Goal: Transaction & Acquisition: Purchase product/service

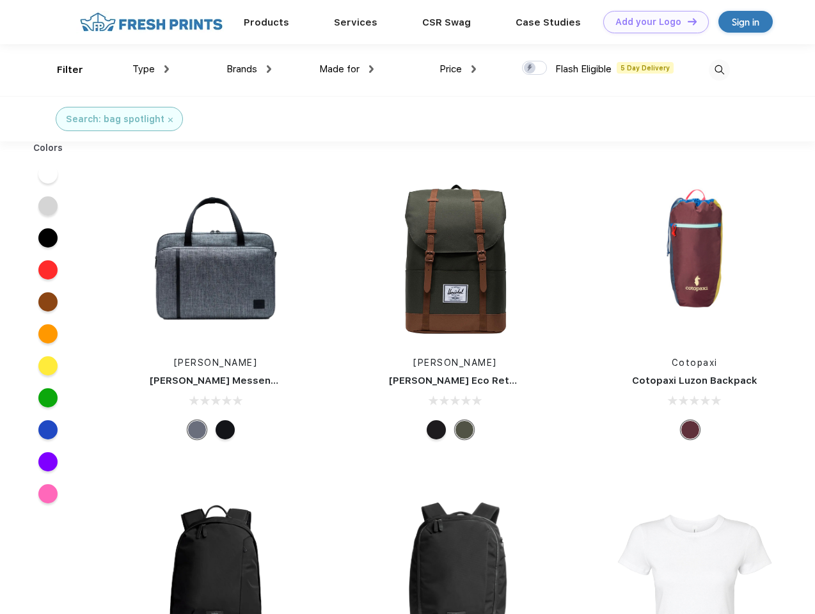
scroll to position [1, 0]
click at [651, 22] on link "Add your Logo Design Tool" at bounding box center [656, 22] width 106 height 22
click at [0, 0] on div "Design Tool" at bounding box center [0, 0] width 0 height 0
click at [686, 21] on link "Add your Logo Design Tool" at bounding box center [656, 22] width 106 height 22
click at [61, 70] on div "Filter" at bounding box center [70, 70] width 26 height 15
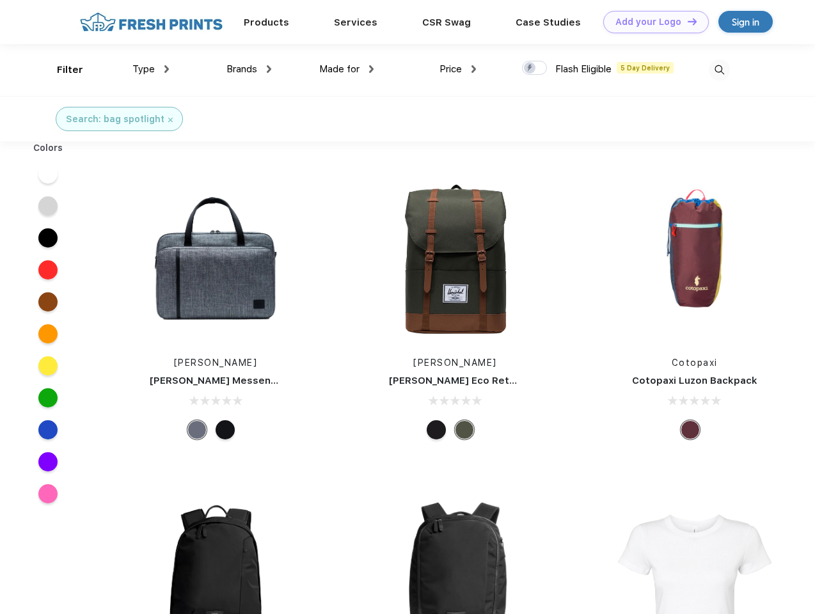
click at [151, 69] on span "Type" at bounding box center [143, 69] width 22 height 12
click at [249, 69] on span "Brands" at bounding box center [241, 69] width 31 height 12
click at [347, 69] on span "Made for" at bounding box center [339, 69] width 40 height 12
click at [458, 69] on span "Price" at bounding box center [451, 69] width 22 height 12
click at [535, 68] on div at bounding box center [534, 68] width 25 height 14
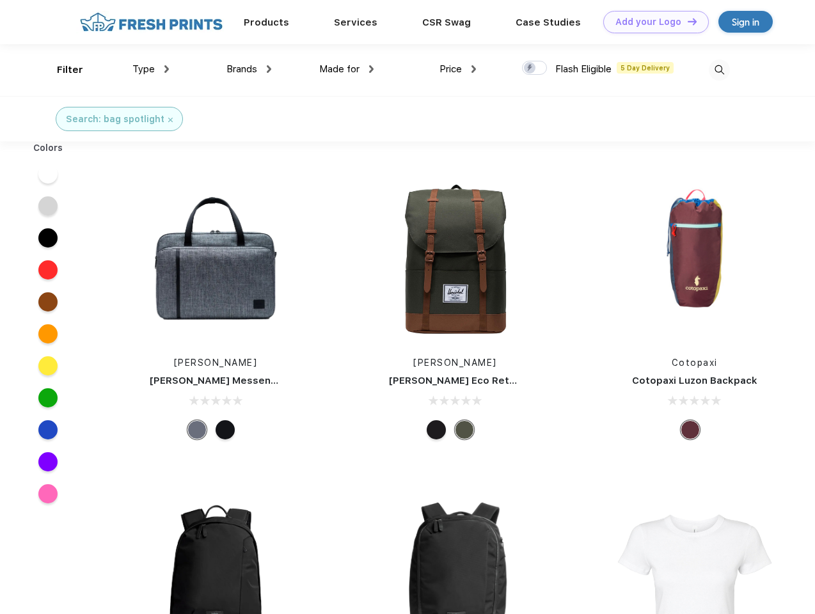
click at [530, 68] on input "checkbox" at bounding box center [526, 64] width 8 height 8
click at [719, 70] on img at bounding box center [719, 70] width 21 height 21
